Goal: Task Accomplishment & Management: Complete application form

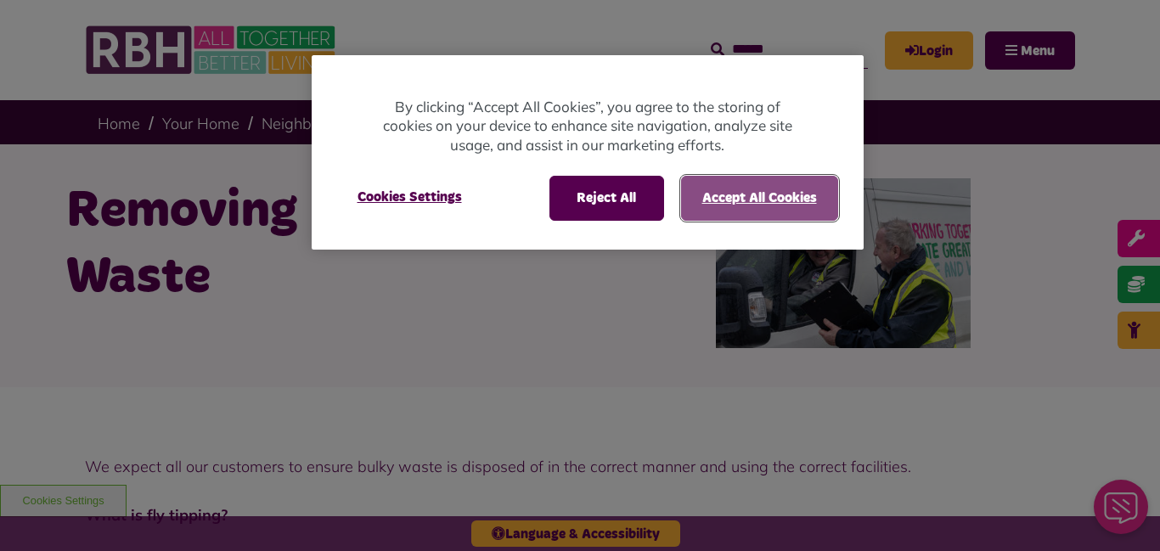
click at [786, 190] on button "Accept All Cookies" at bounding box center [759, 198] width 157 height 44
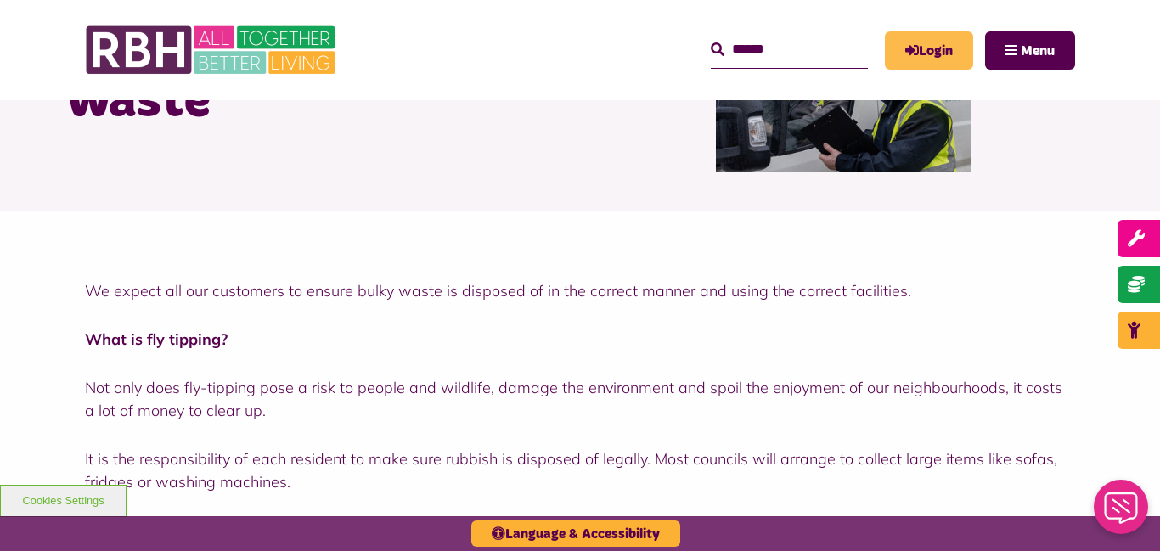
scroll to position [170, 0]
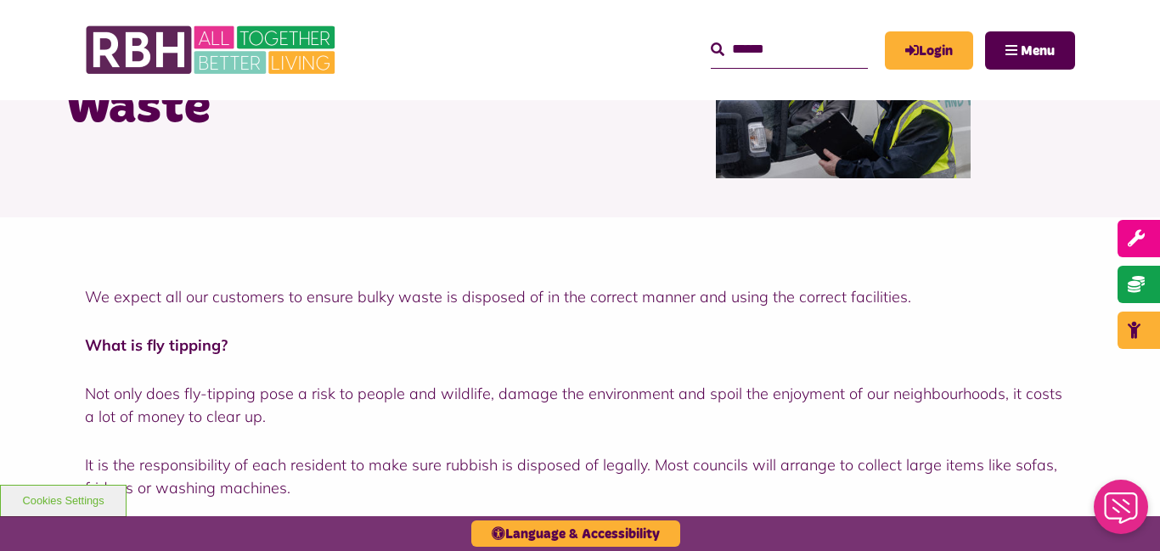
click at [905, 70] on div "MyRBH About Us Contact Us Search Menu Search" at bounding box center [728, 50] width 693 height 66
click at [927, 62] on link "Login" at bounding box center [929, 50] width 88 height 38
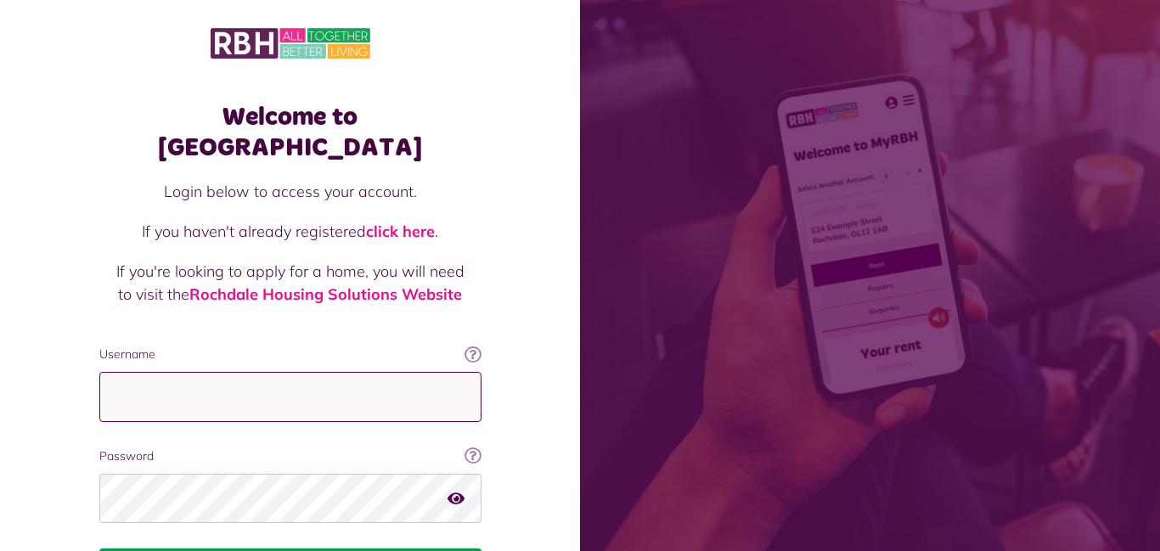
type input "**********"
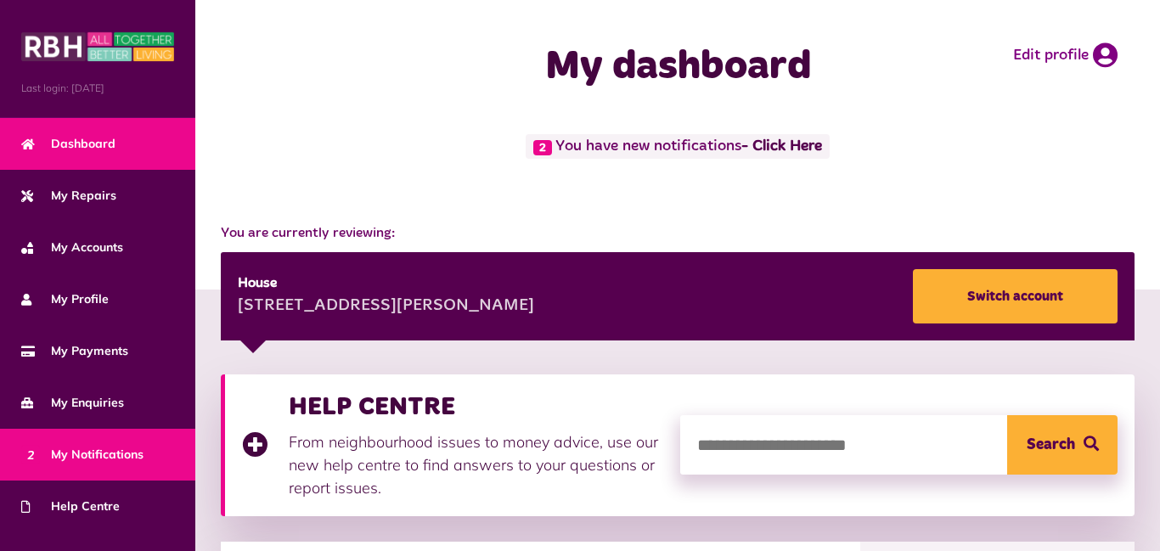
click at [112, 453] on span "2 My Notifications" at bounding box center [82, 455] width 122 height 18
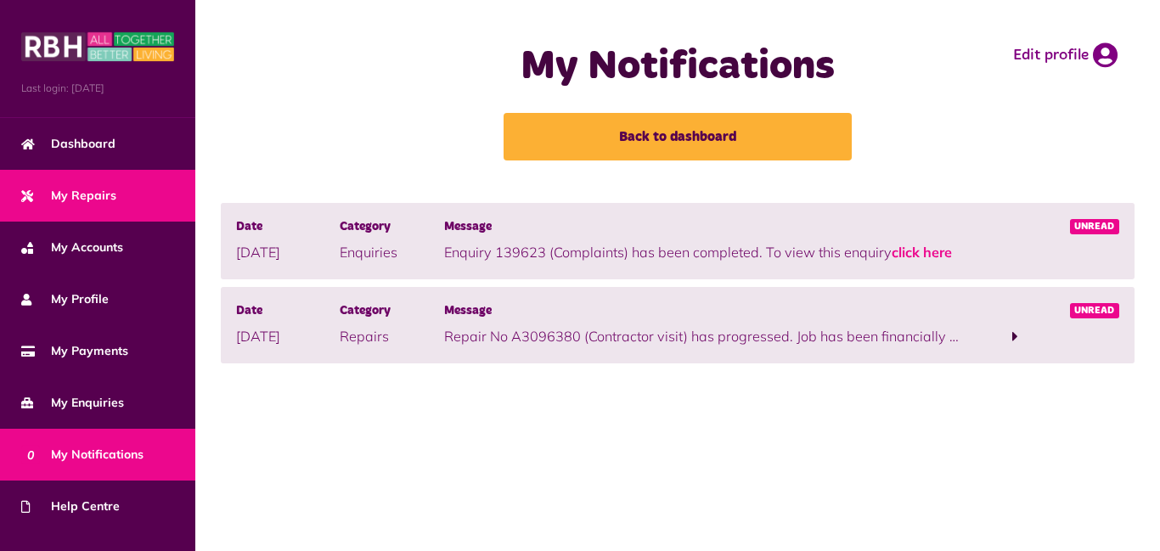
click at [121, 193] on link "My Repairs" at bounding box center [97, 196] width 195 height 52
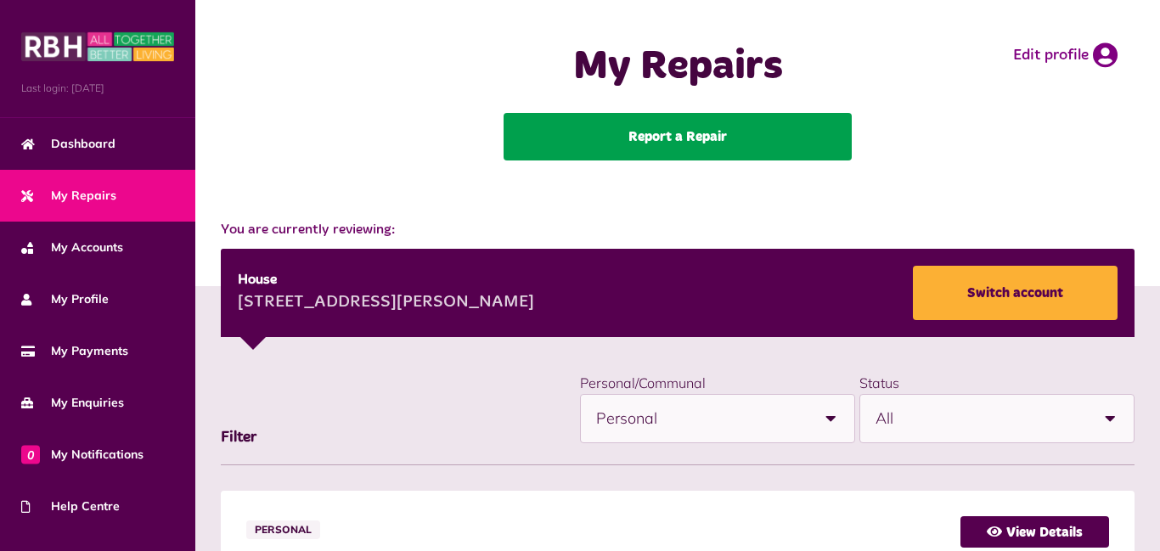
click at [633, 114] on link "Report a Repair" at bounding box center [678, 137] width 348 height 48
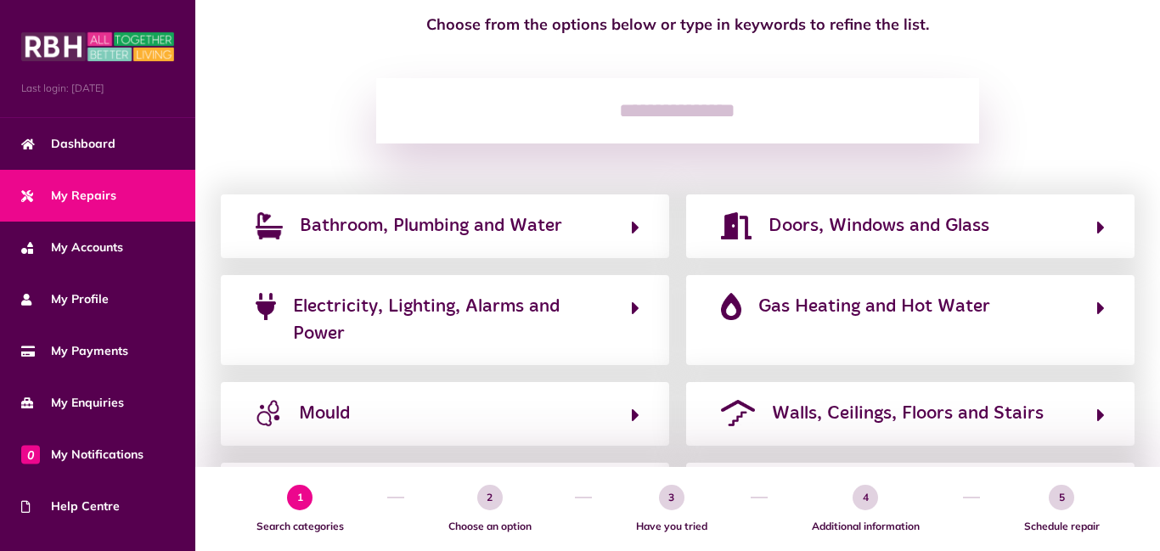
scroll to position [170, 0]
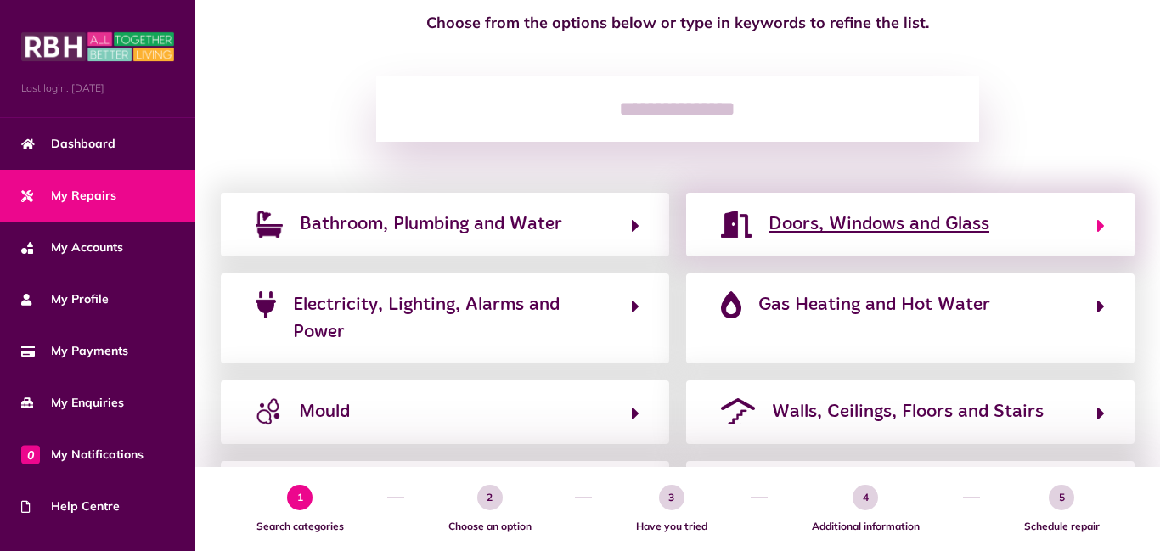
click at [824, 211] on span "Doors, Windows and Glass" at bounding box center [879, 224] width 221 height 27
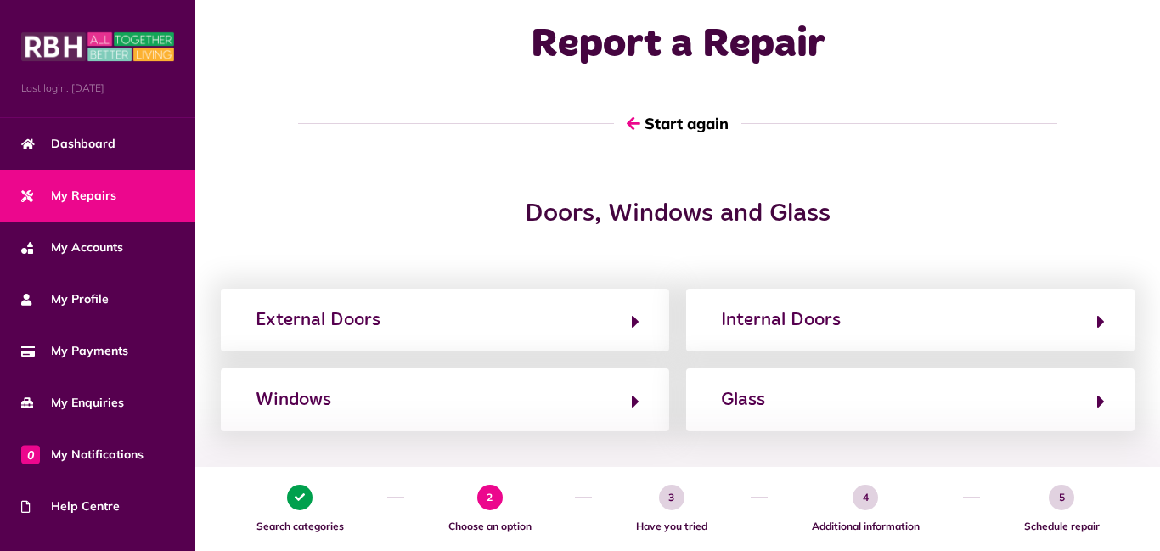
scroll to position [0, 0]
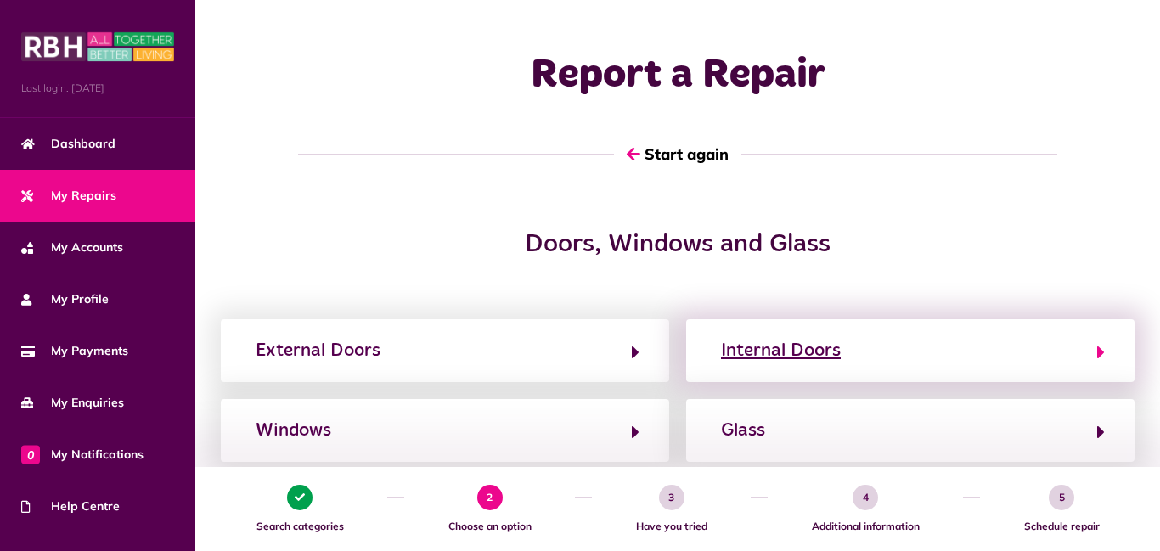
click at [850, 346] on button "Internal Doors" at bounding box center [910, 350] width 389 height 29
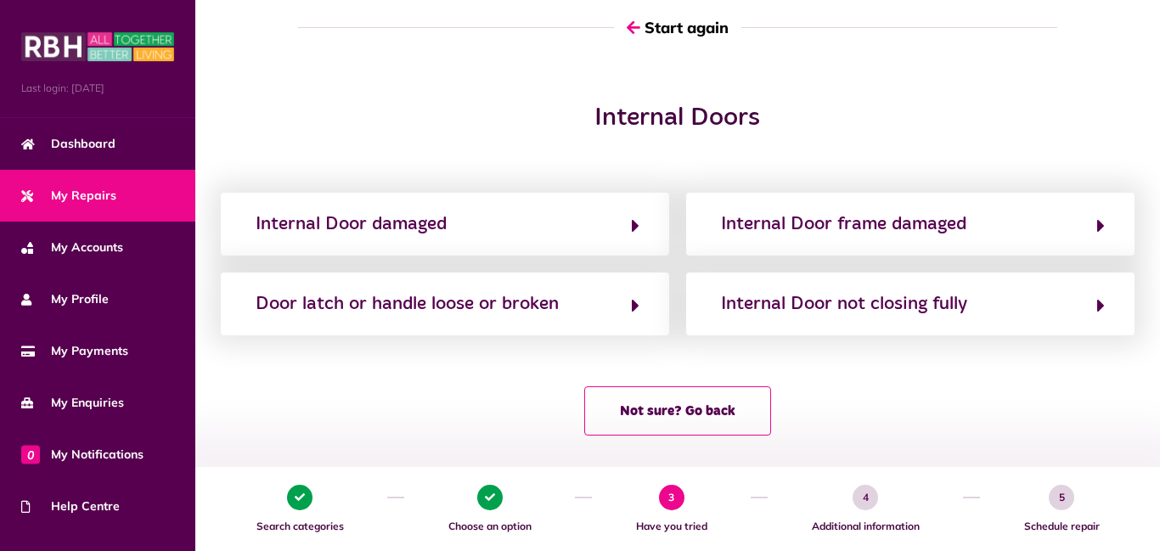
scroll to position [138, 0]
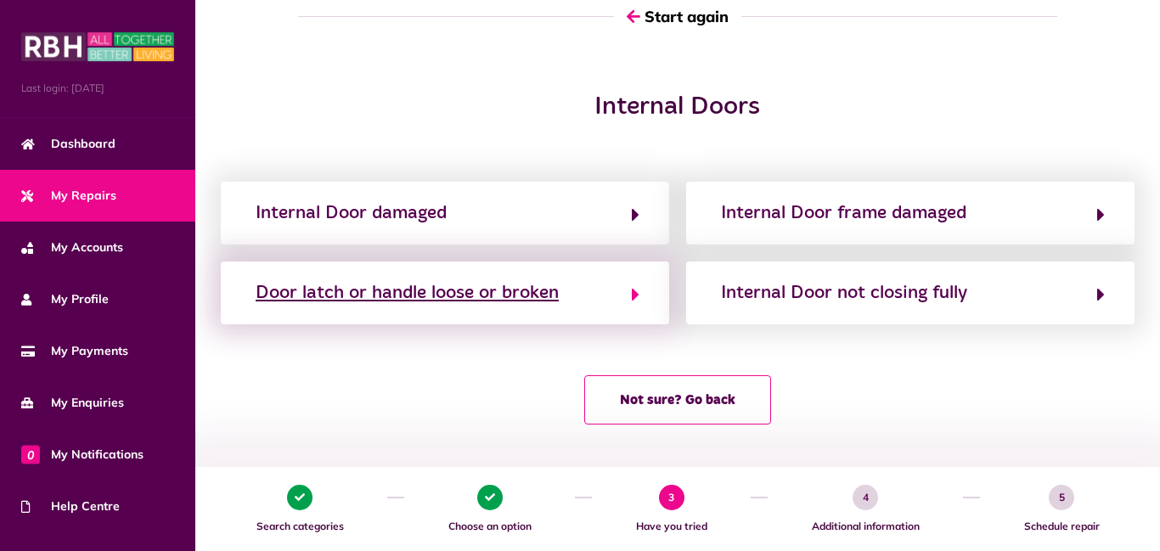
click at [496, 296] on div "Door latch or handle loose or broken" at bounding box center [407, 292] width 303 height 27
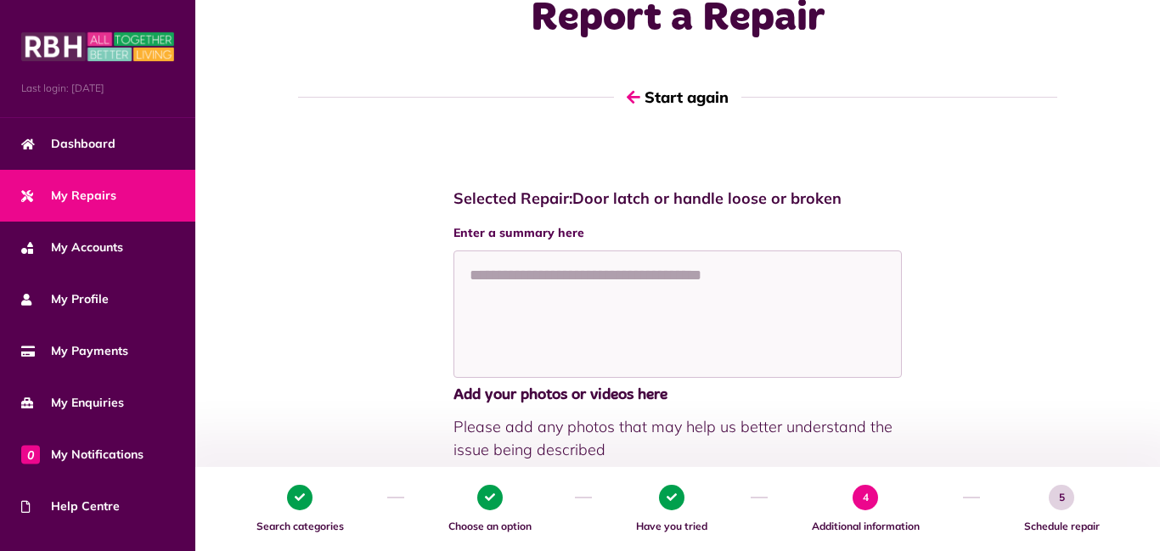
scroll to position [0, 0]
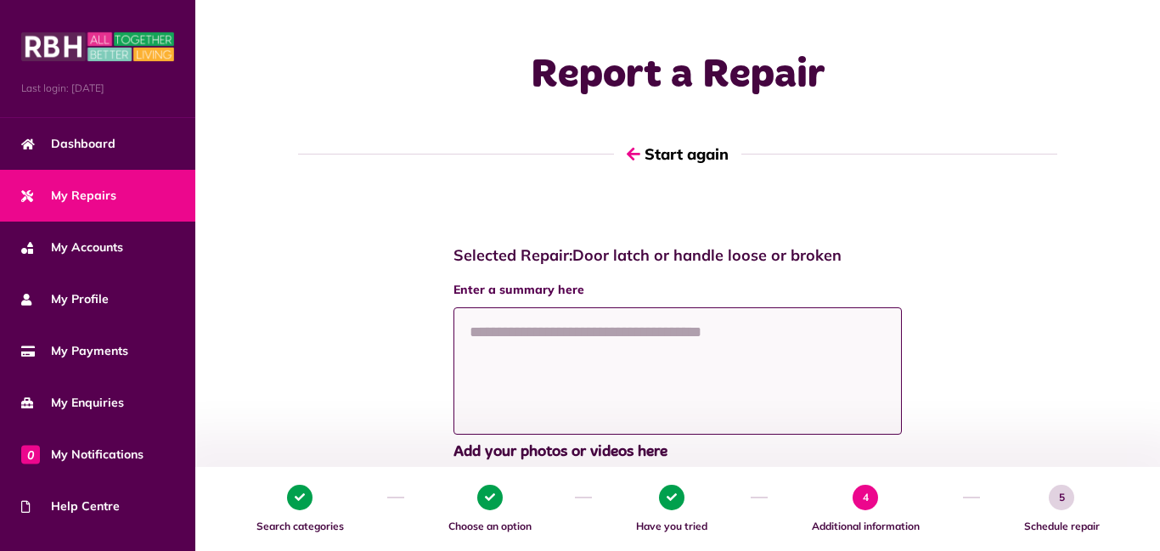
click at [521, 347] on textarea at bounding box center [678, 370] width 448 height 127
type textarea "*"
type textarea "**********"
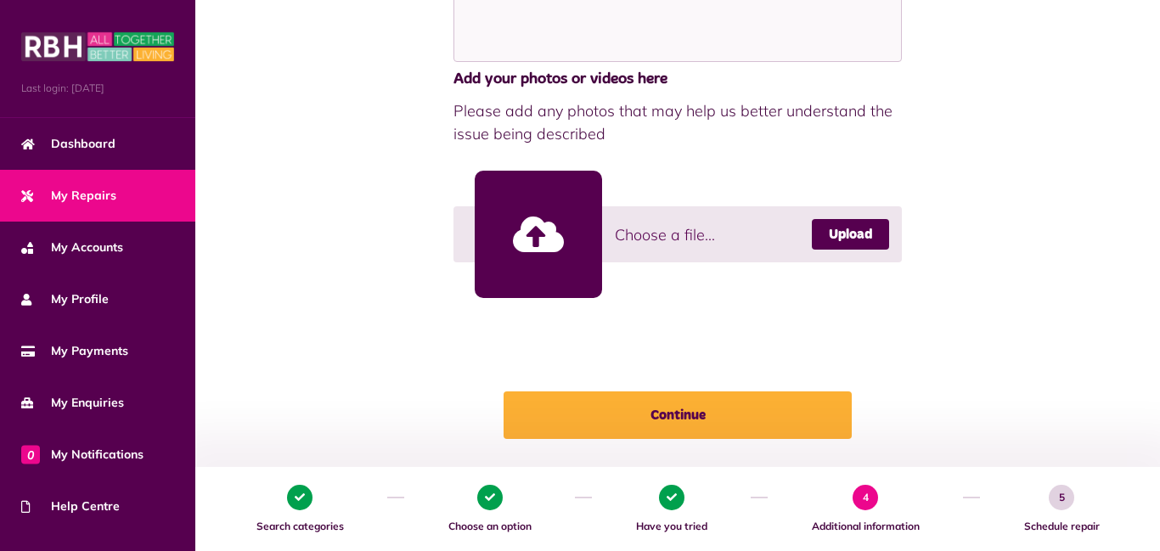
scroll to position [408, 0]
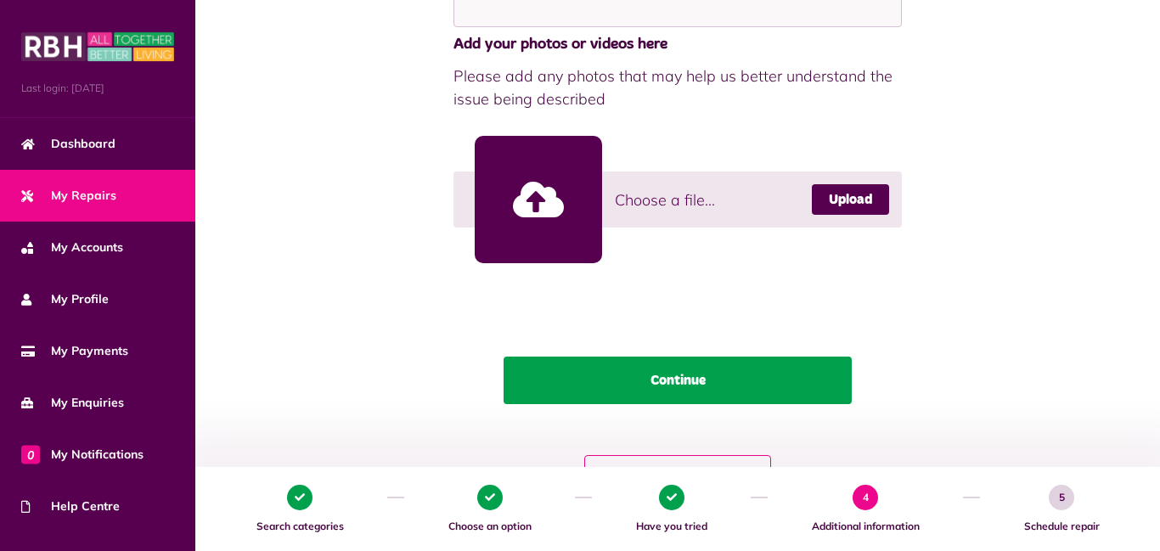
click at [678, 381] on button "Continue" at bounding box center [678, 381] width 348 height 48
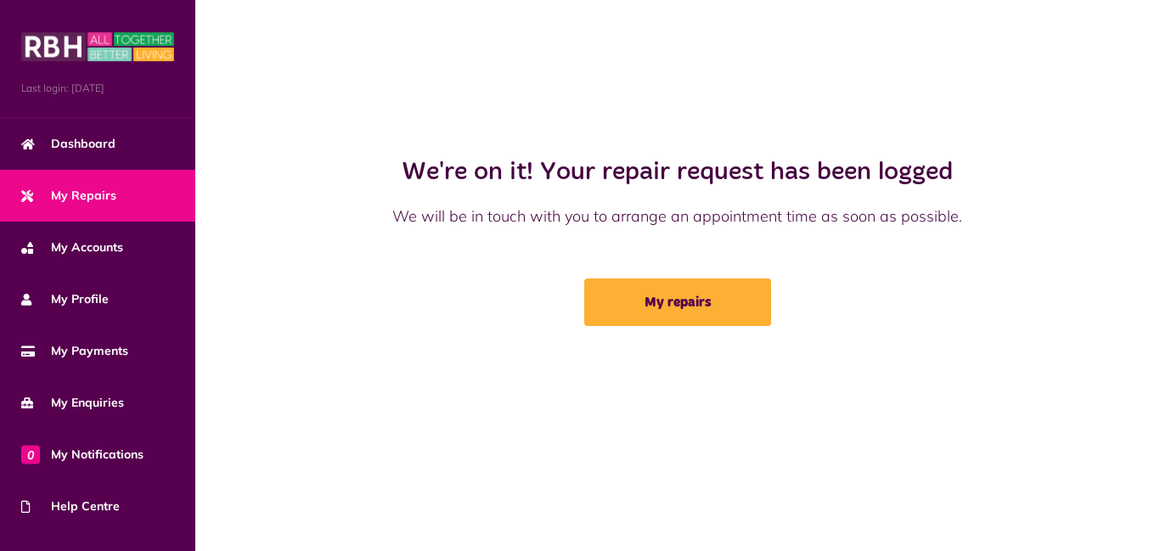
scroll to position [0, 0]
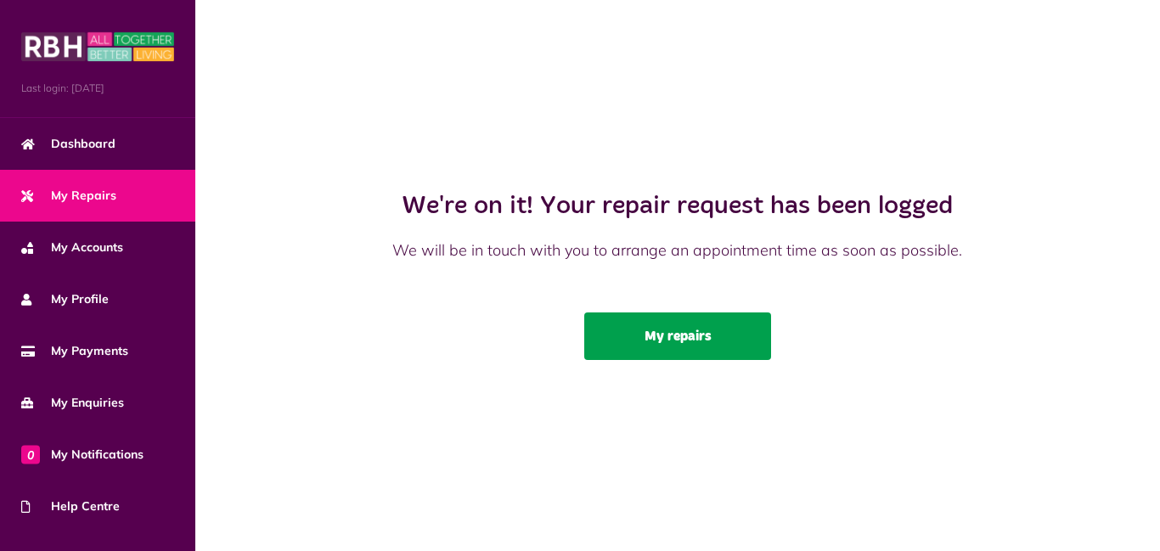
click at [663, 348] on link "My repairs" at bounding box center [677, 337] width 187 height 48
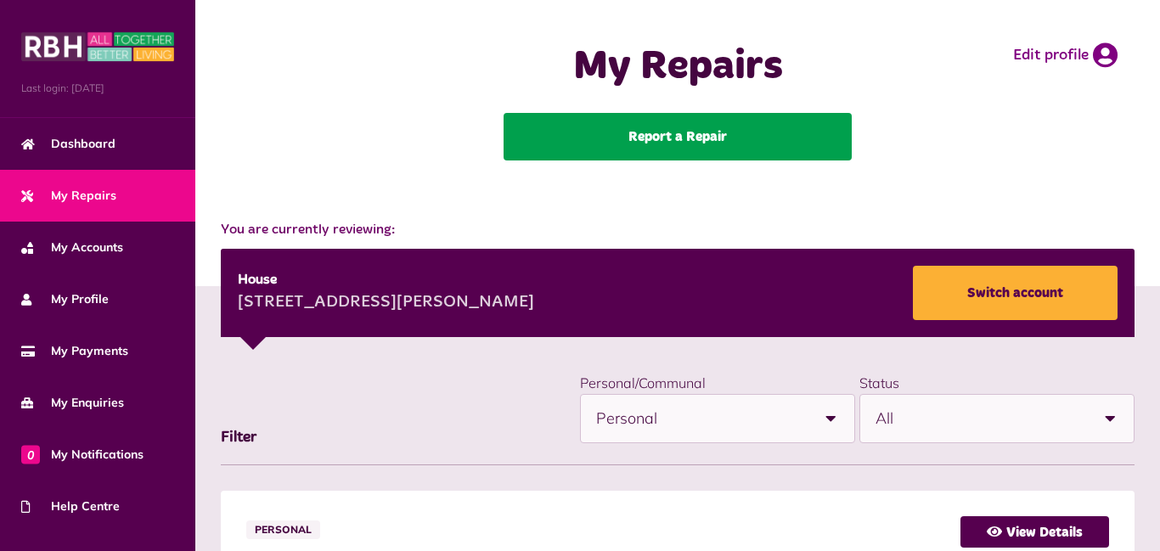
click at [659, 147] on link "Report a Repair" at bounding box center [678, 137] width 348 height 48
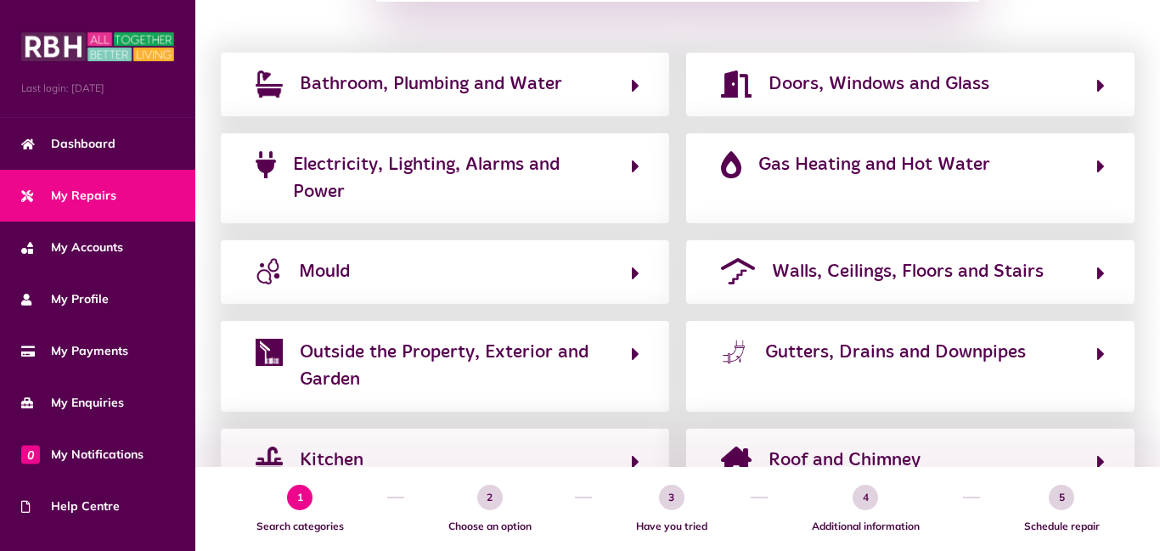
scroll to position [285, 0]
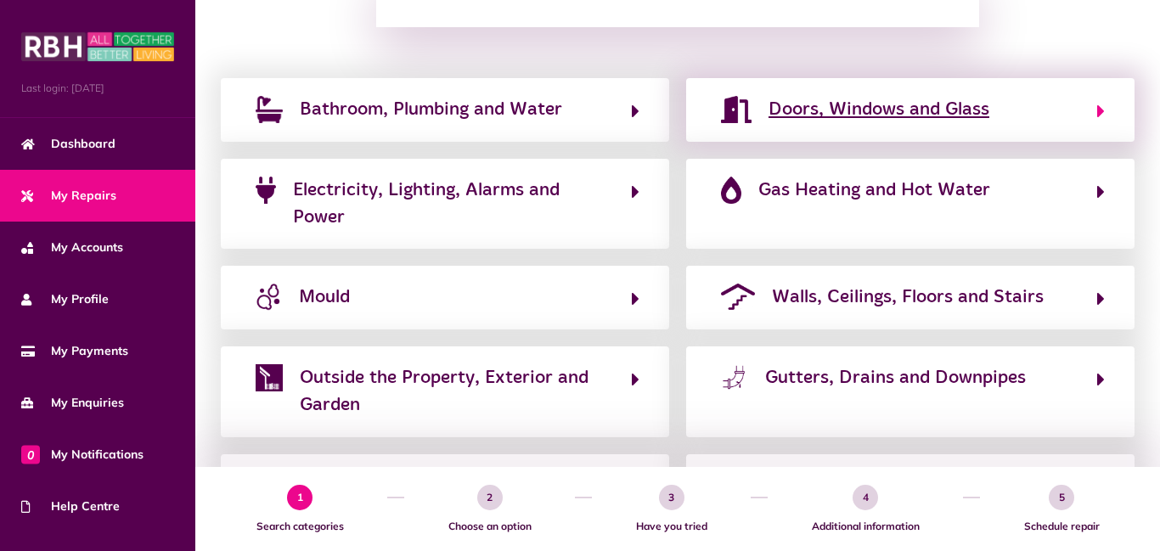
click at [1040, 105] on button "Doors, Windows and Glass" at bounding box center [910, 109] width 389 height 29
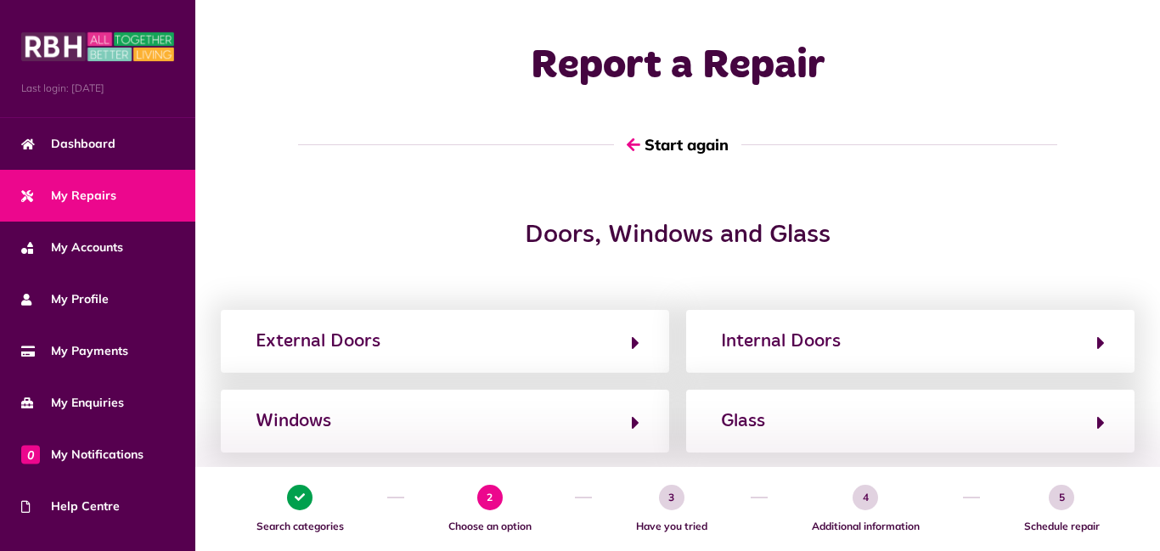
scroll to position [0, 0]
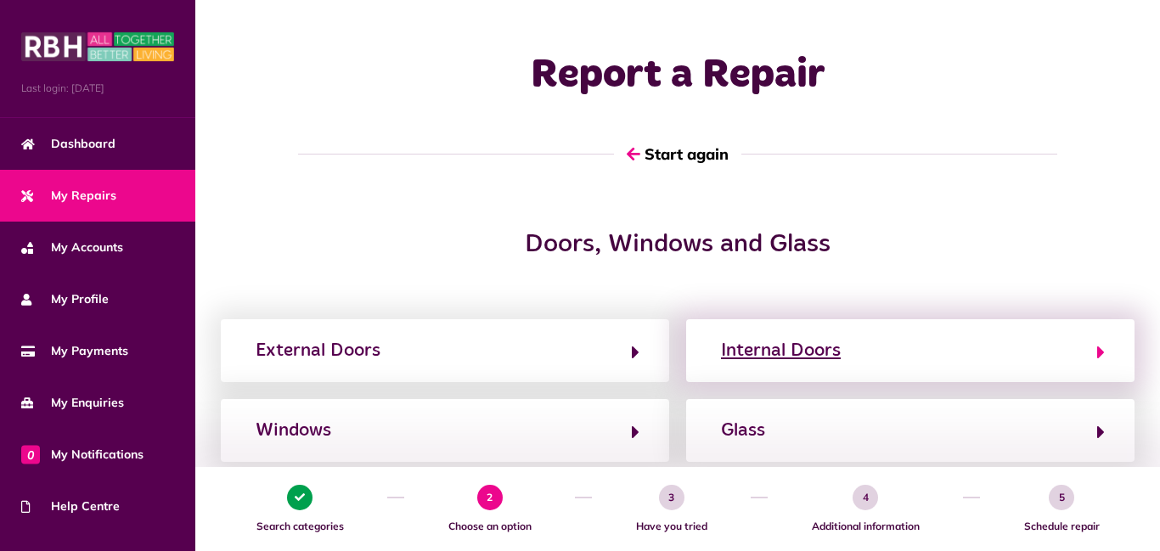
click at [738, 360] on div "Internal Doors" at bounding box center [781, 350] width 120 height 27
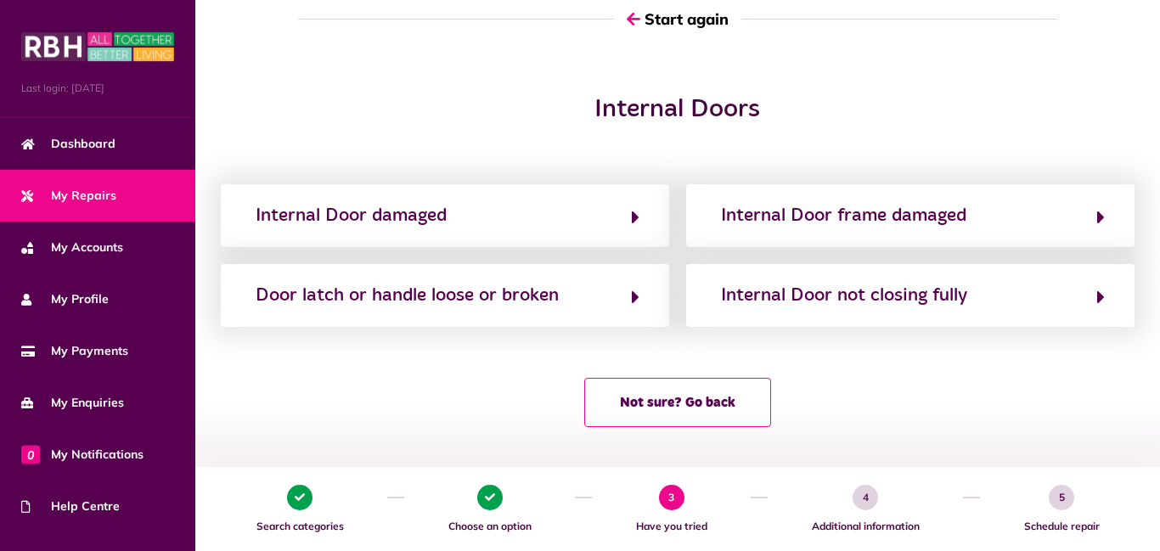
scroll to position [138, 0]
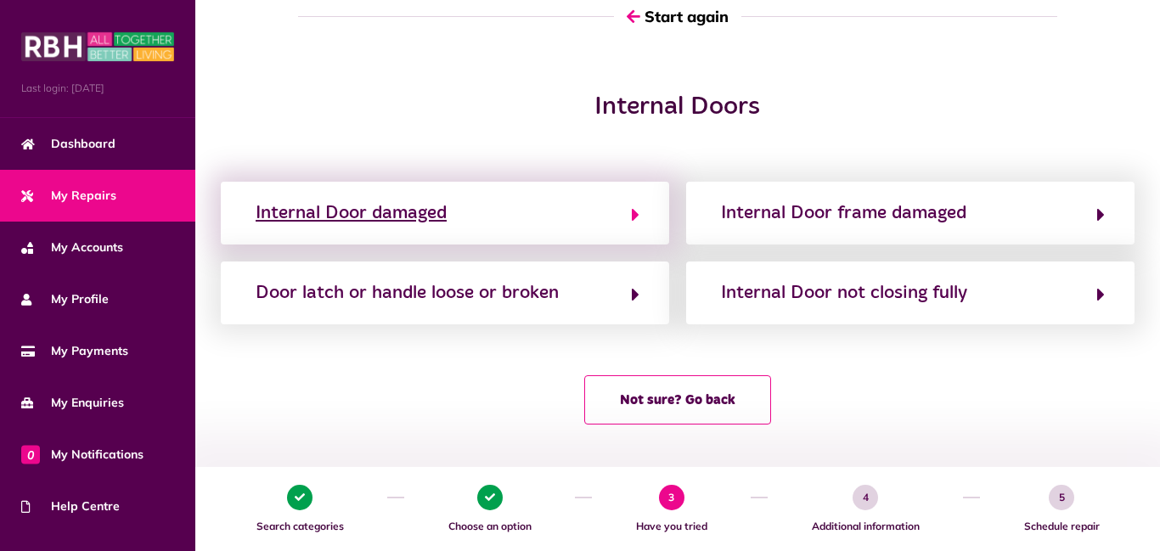
click at [432, 212] on div "Internal Door damaged" at bounding box center [351, 213] width 191 height 27
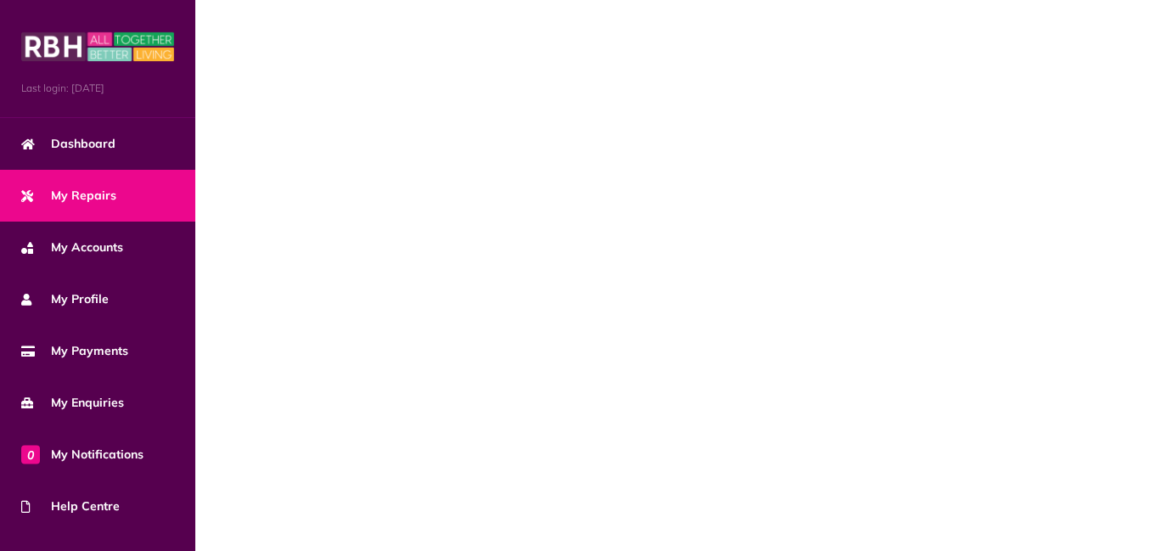
scroll to position [0, 0]
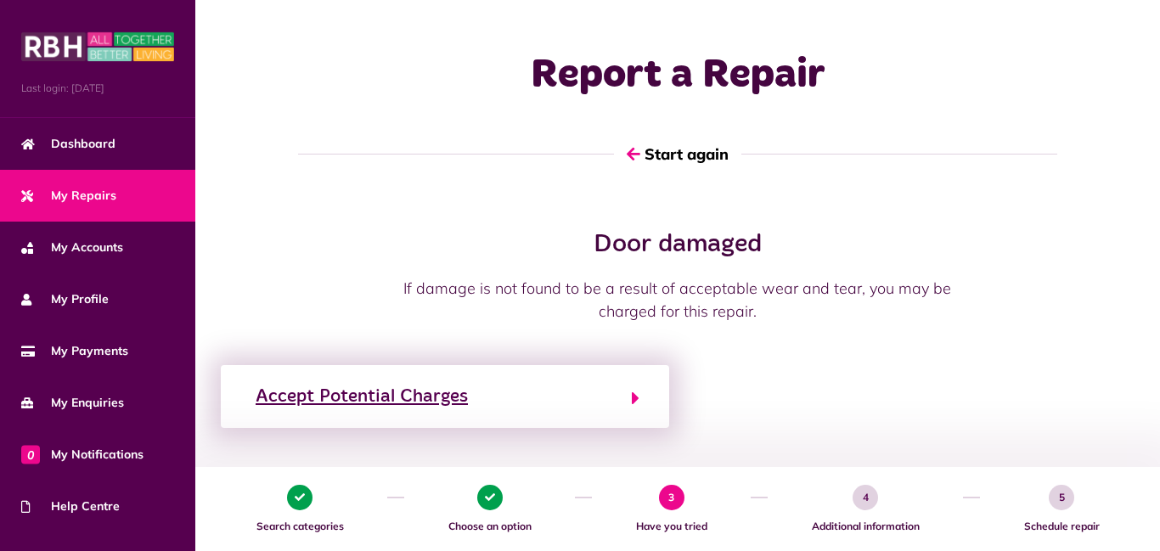
click at [501, 384] on button "Accept Potential Charges" at bounding box center [445, 396] width 389 height 29
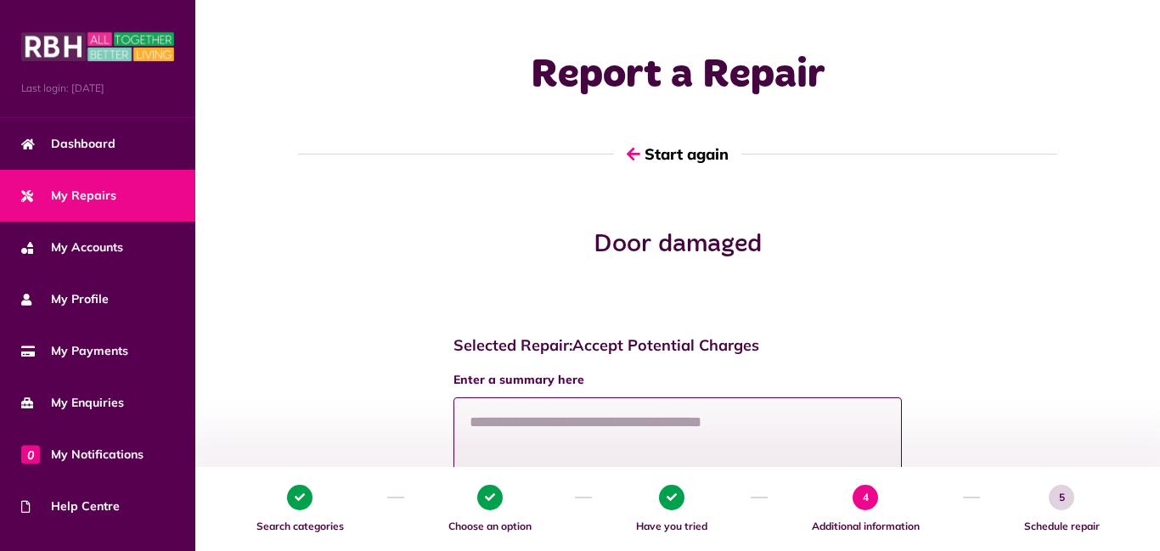
click at [580, 419] on textarea at bounding box center [678, 460] width 448 height 127
type textarea "*"
type textarea "**********"
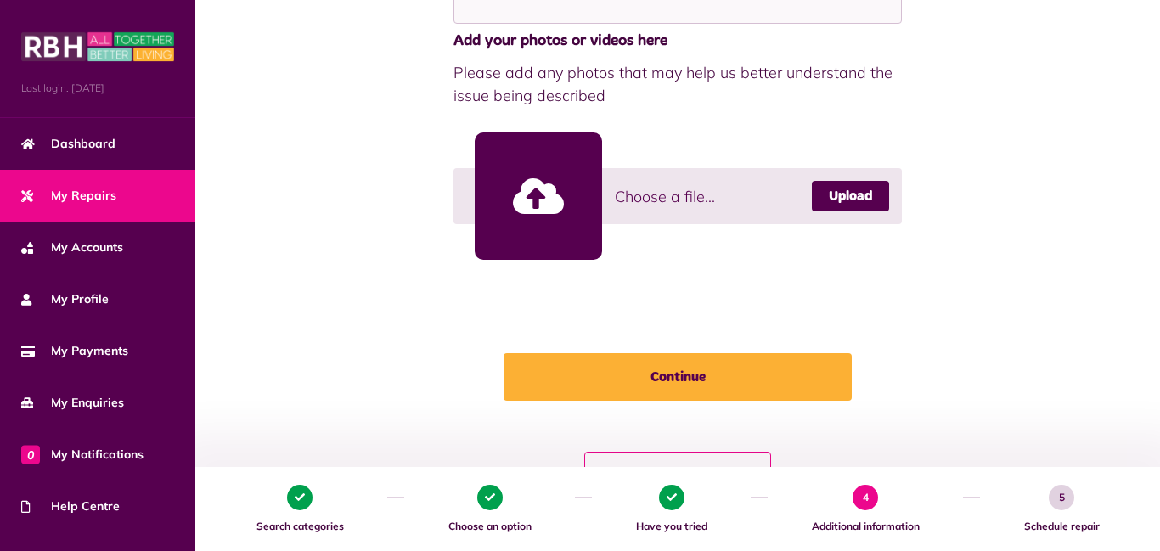
scroll to position [510, 0]
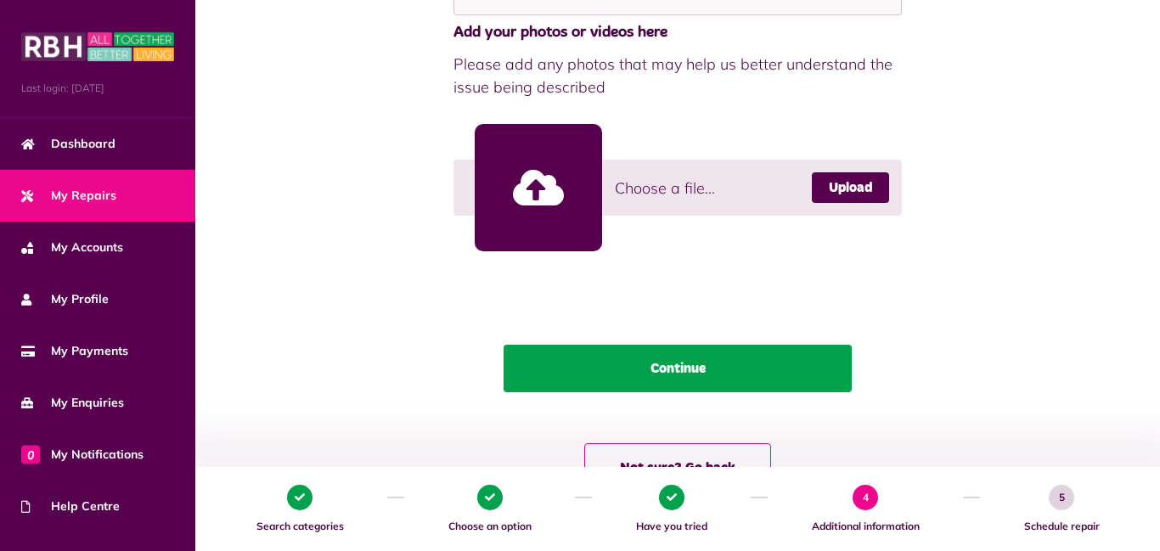
click at [711, 369] on button "Continue" at bounding box center [678, 369] width 348 height 48
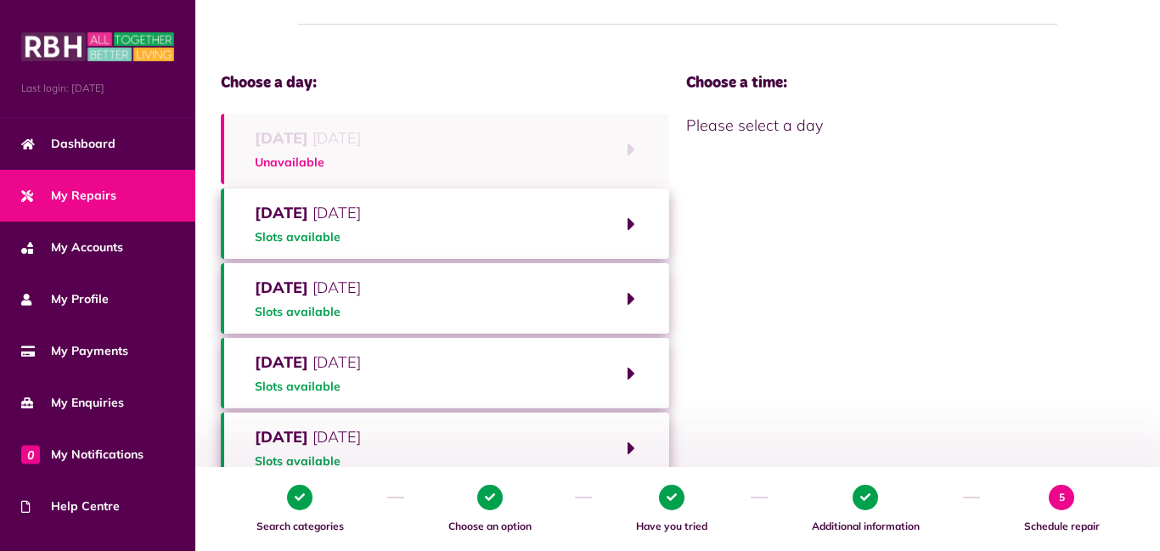
scroll to position [136, 0]
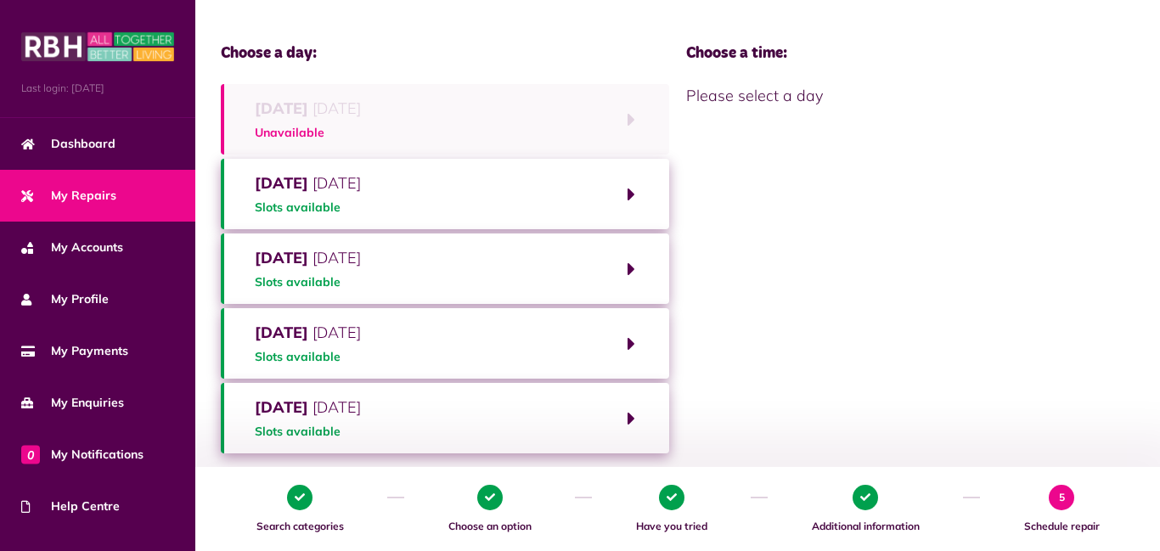
click at [621, 193] on button "Tuesday 26th August 2025 Slots available" at bounding box center [445, 194] width 448 height 70
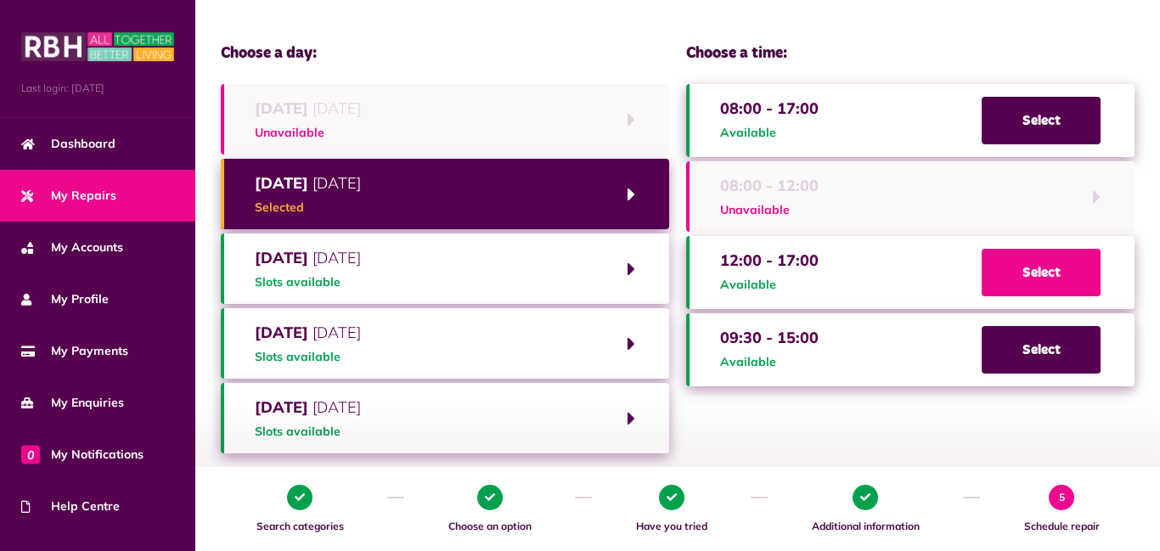
click at [1051, 265] on span "Select" at bounding box center [1041, 273] width 119 height 48
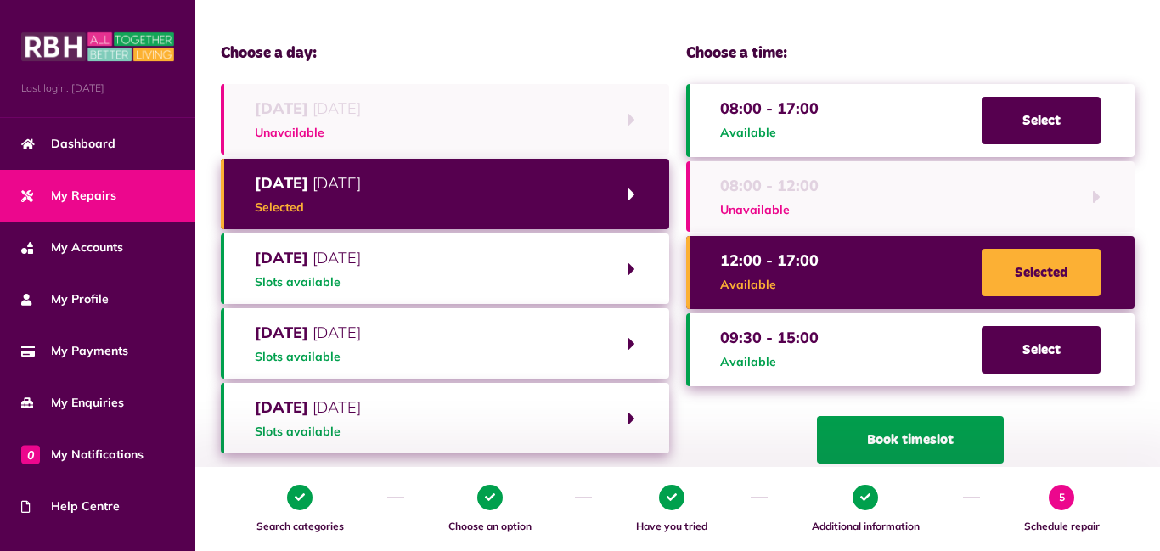
click at [906, 437] on button "Book timeslot" at bounding box center [910, 440] width 187 height 48
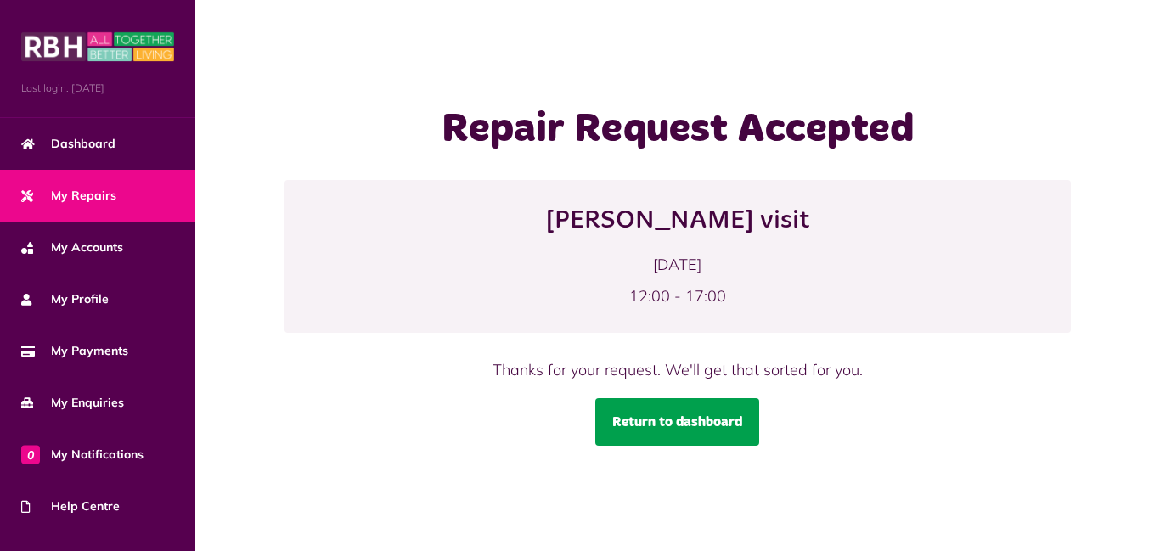
click at [700, 432] on link "Return to dashboard" at bounding box center [677, 422] width 164 height 48
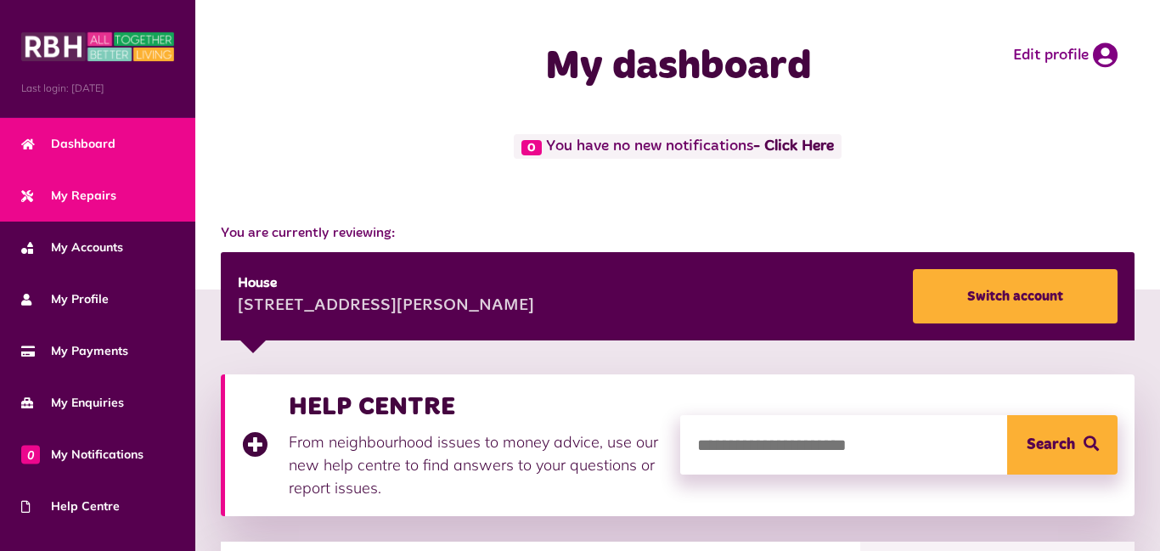
click at [95, 200] on span "My Repairs" at bounding box center [68, 196] width 95 height 18
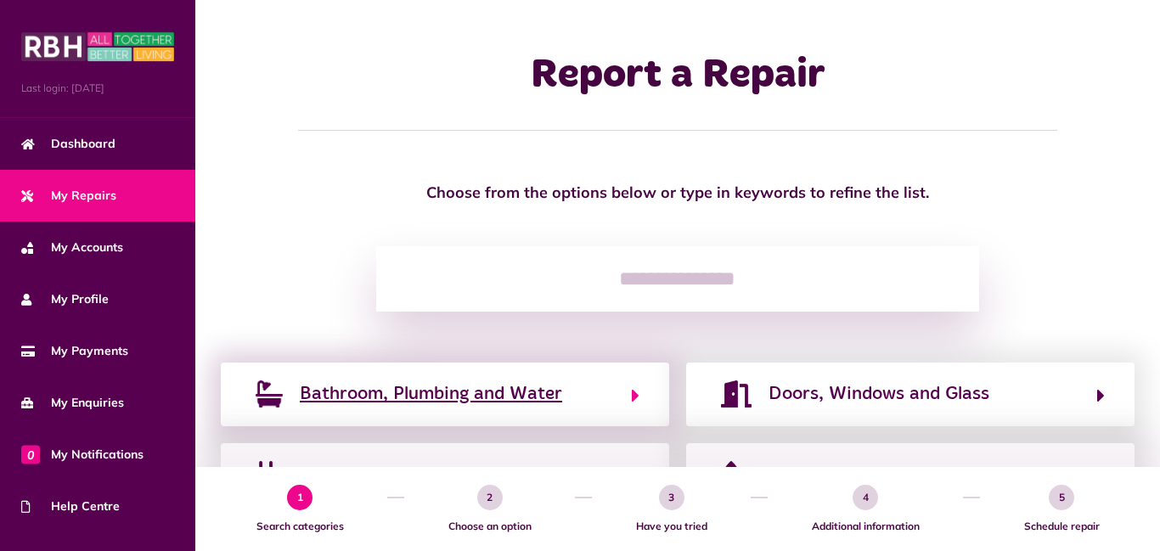
click at [526, 396] on span "Bathroom, Plumbing and Water" at bounding box center [431, 393] width 262 height 27
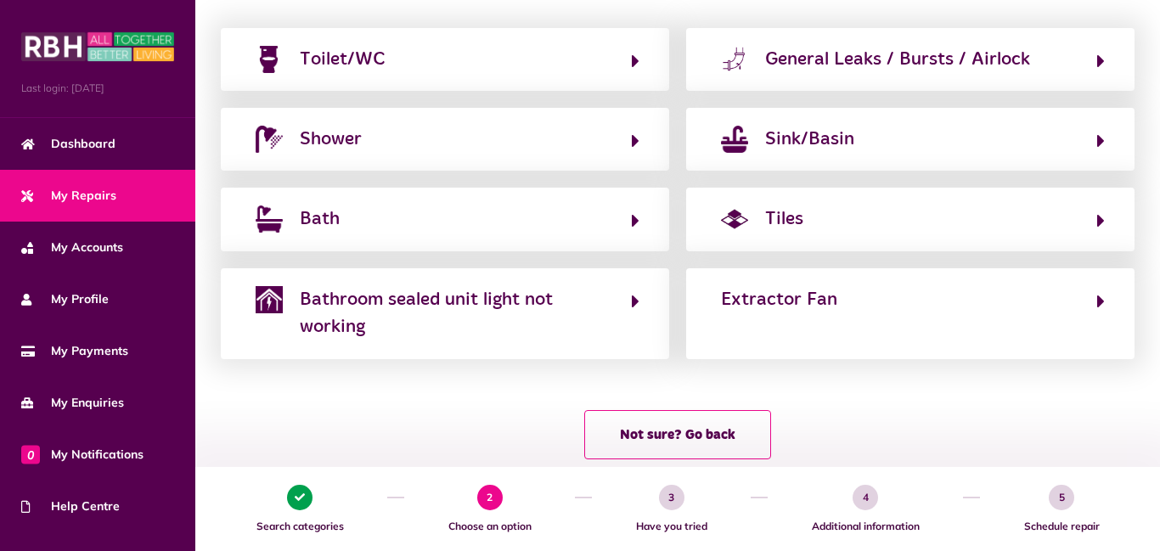
scroll to position [306, 0]
